Goal: Task Accomplishment & Management: Manage account settings

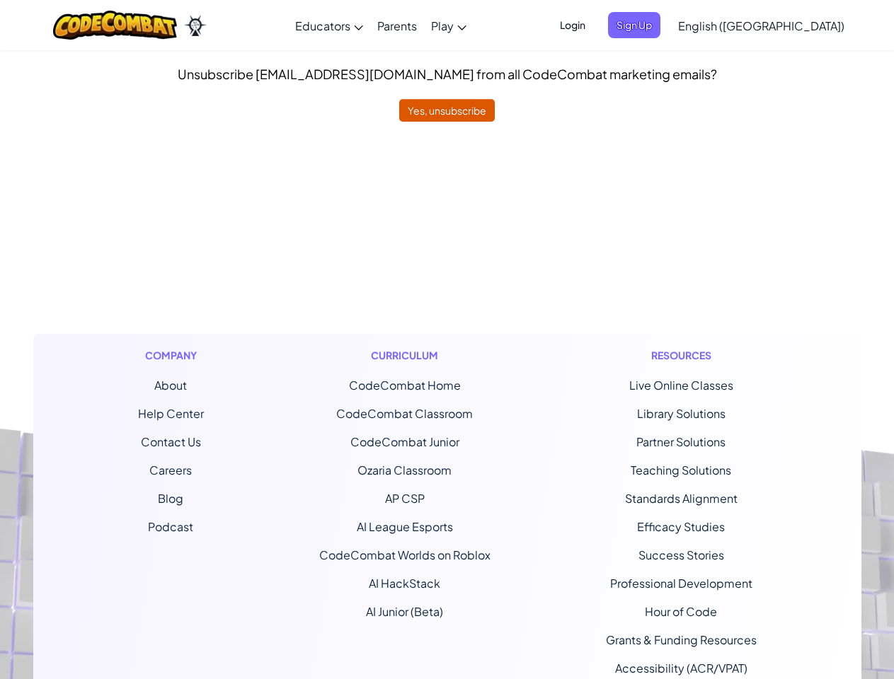
click at [446, 340] on div "Curriculum CodeCombat Home CodeCombat Classroom CodeCombat Junior Ozaria Classr…" at bounding box center [405, 525] width 192 height 383
click at [594, 25] on span "Login" at bounding box center [572, 25] width 42 height 26
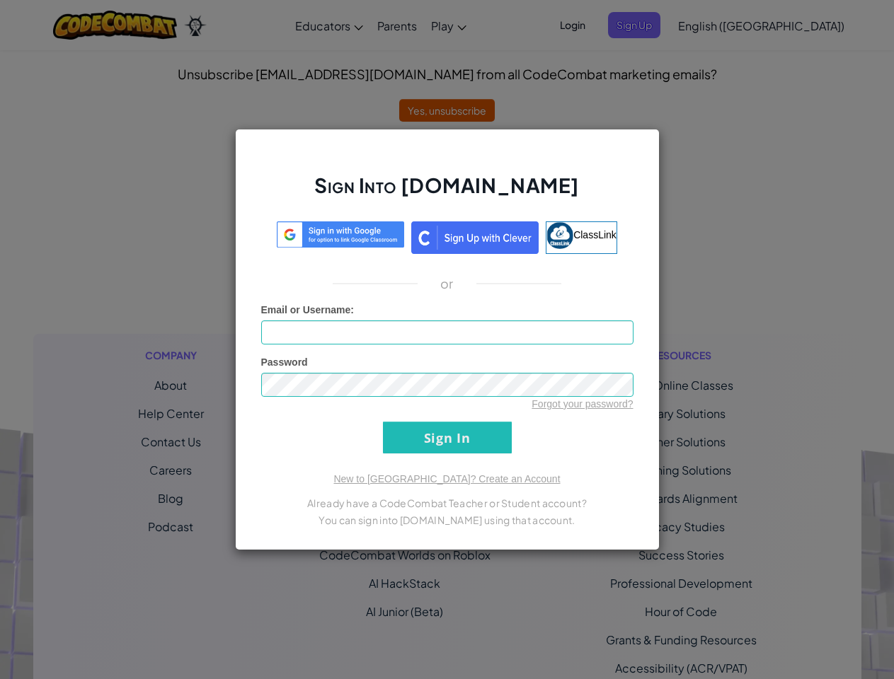
click at [720, 25] on div "Sign Into [DOMAIN_NAME] ClassLink or Unknown Error Email or Username : Password…" at bounding box center [447, 339] width 894 height 679
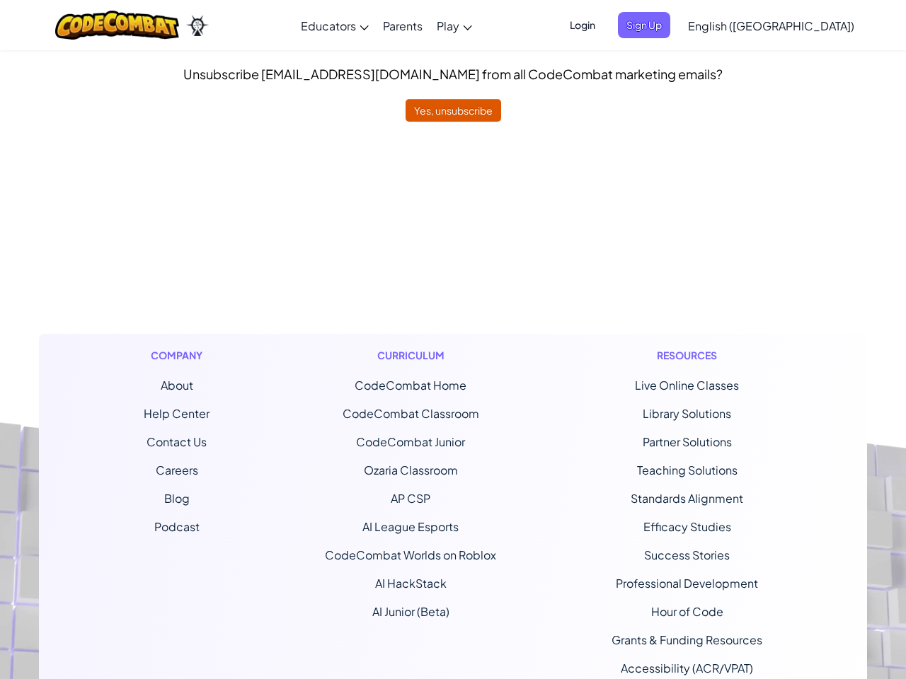
click at [720, 25] on div at bounding box center [453, 339] width 906 height 679
click at [796, 25] on span "English ([GEOGRAPHIC_DATA])" at bounding box center [771, 25] width 166 height 15
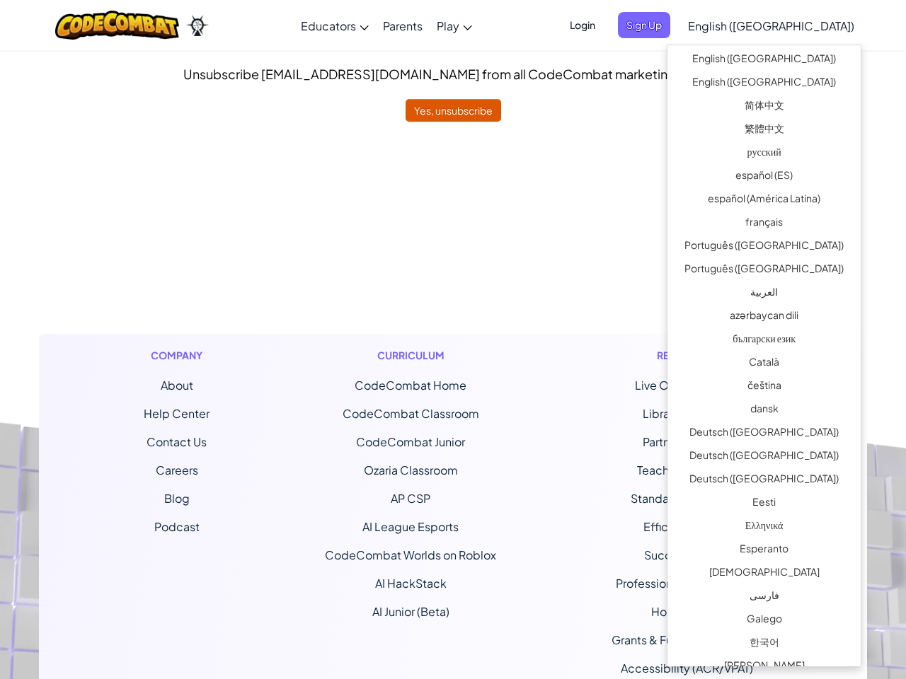
click at [446, 400] on ul "CodeCombat Home CodeCombat Classroom CodeCombat Junior Ozaria Classroom AP CSP …" at bounding box center [410, 498] width 171 height 243
